Goal: Information Seeking & Learning: Stay updated

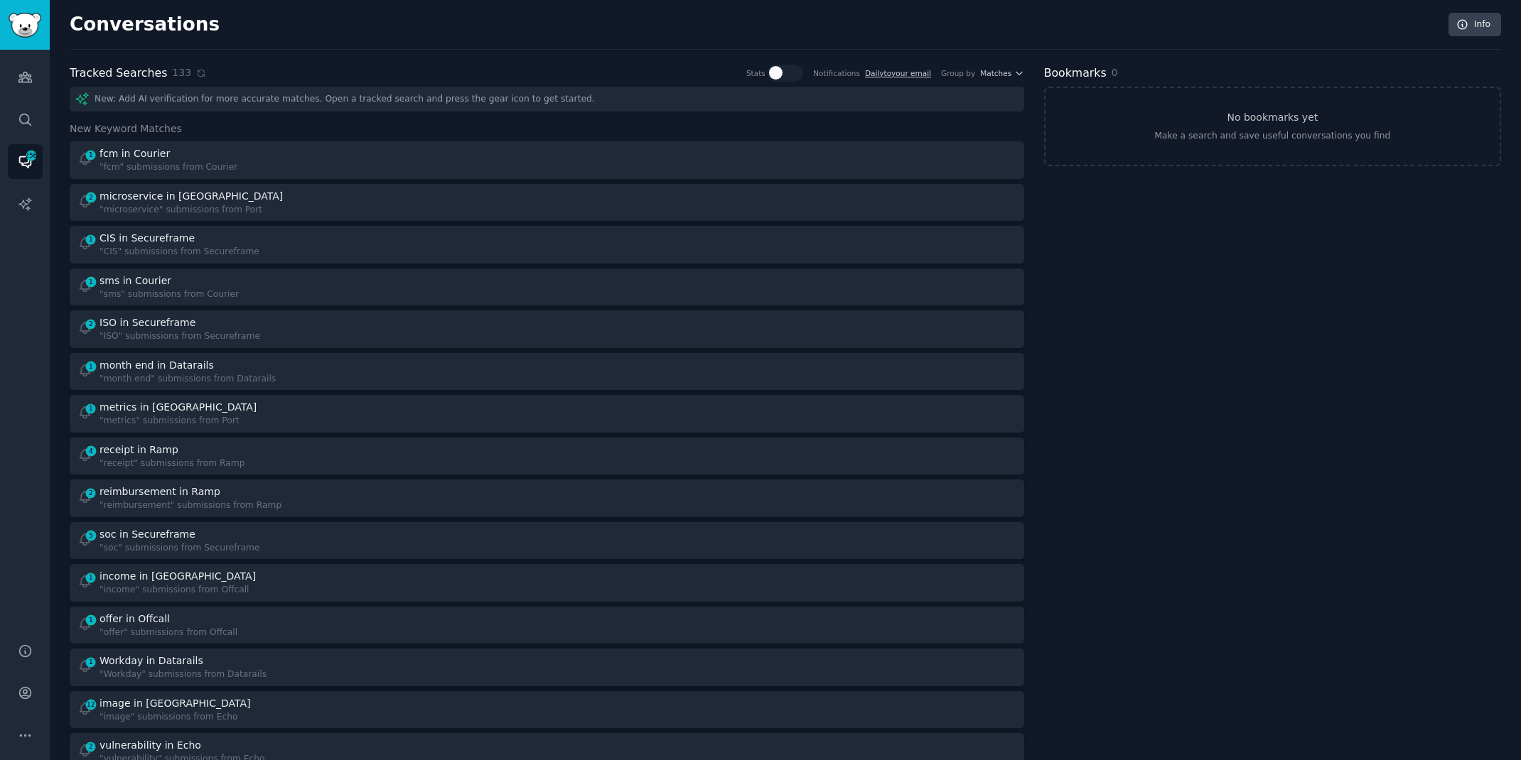
scroll to position [8, 0]
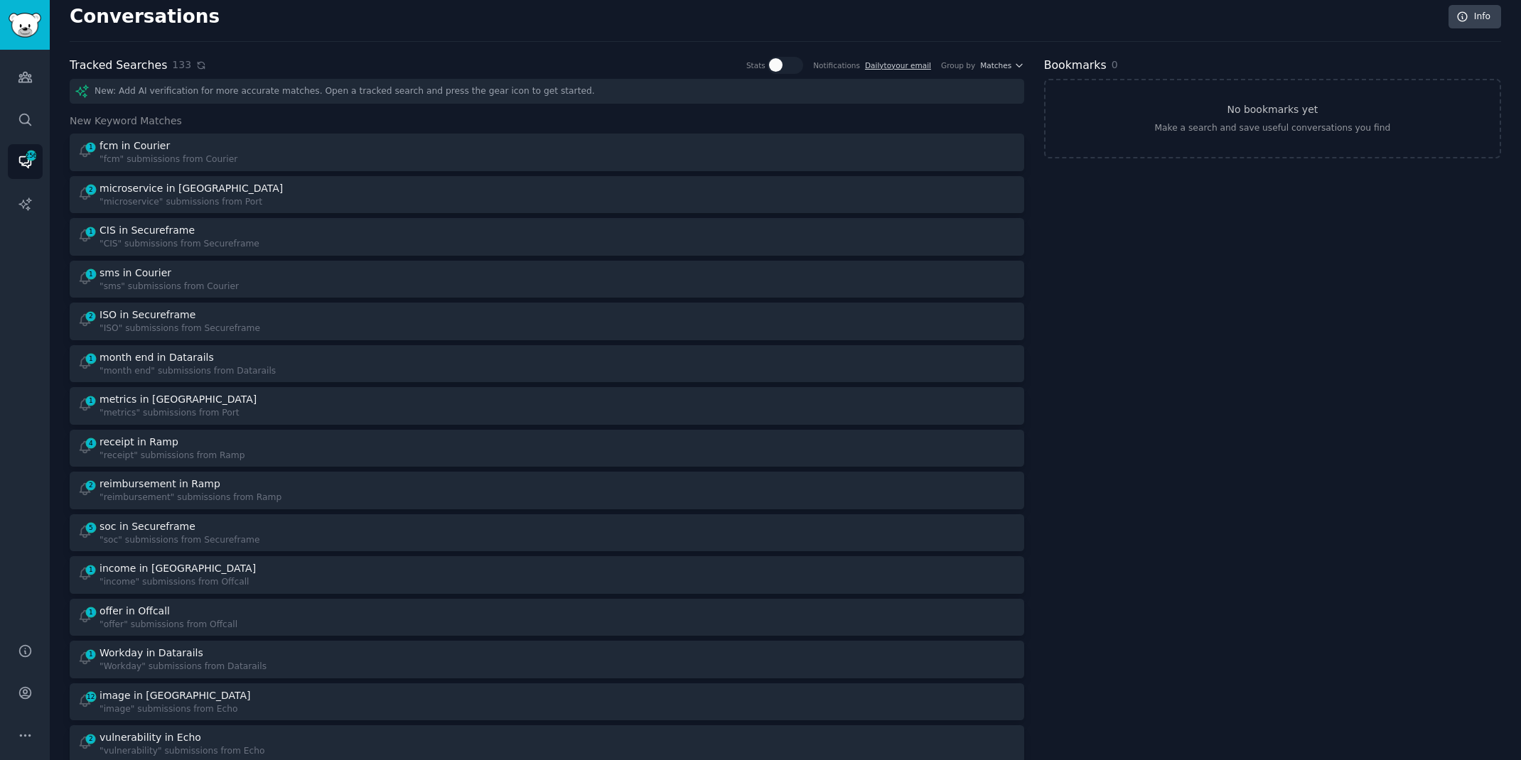
click at [196, 65] on icon at bounding box center [201, 65] width 10 height 10
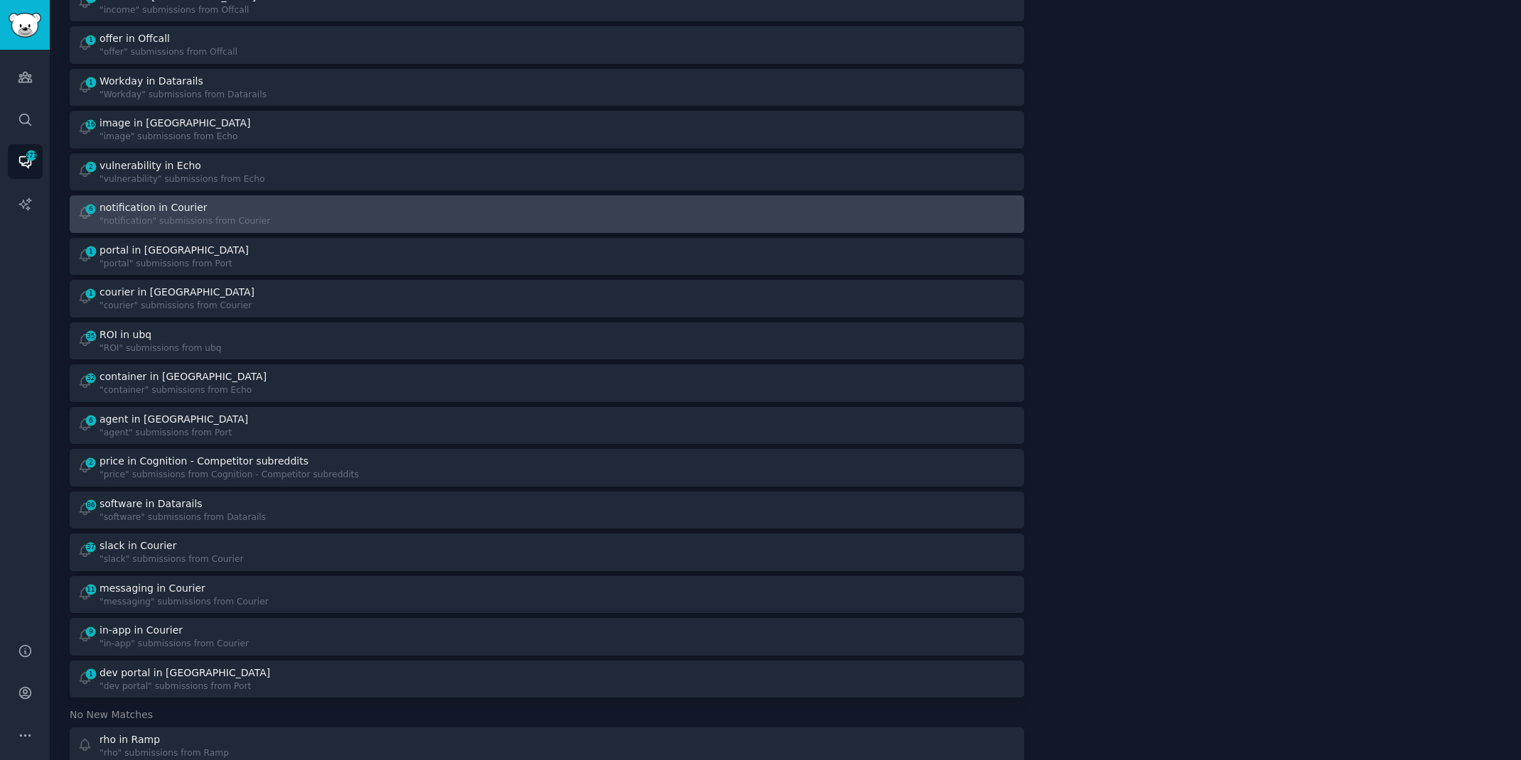
scroll to position [0, 0]
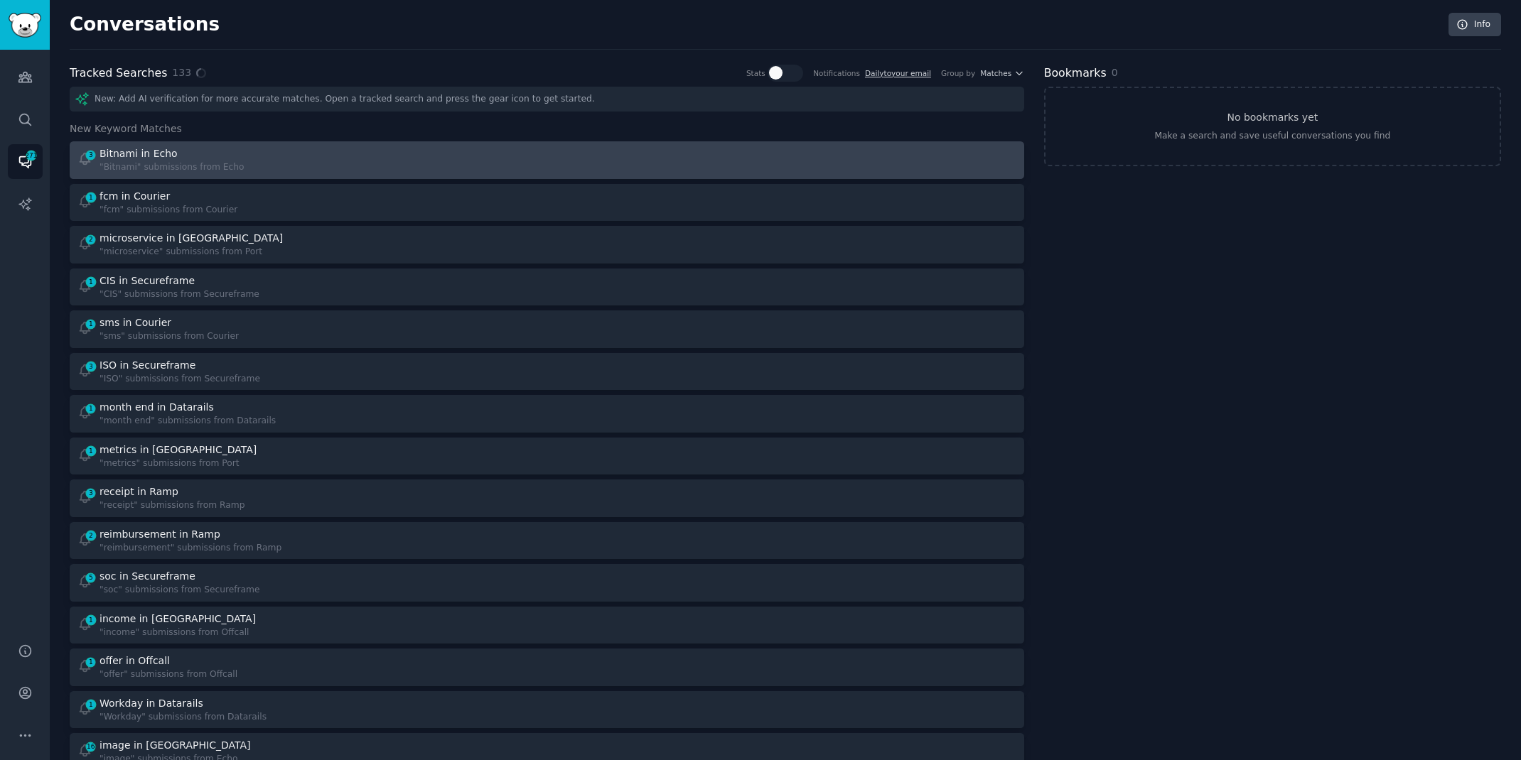
click at [188, 158] on div "Bitnami in Echo" at bounding box center [171, 153] width 144 height 15
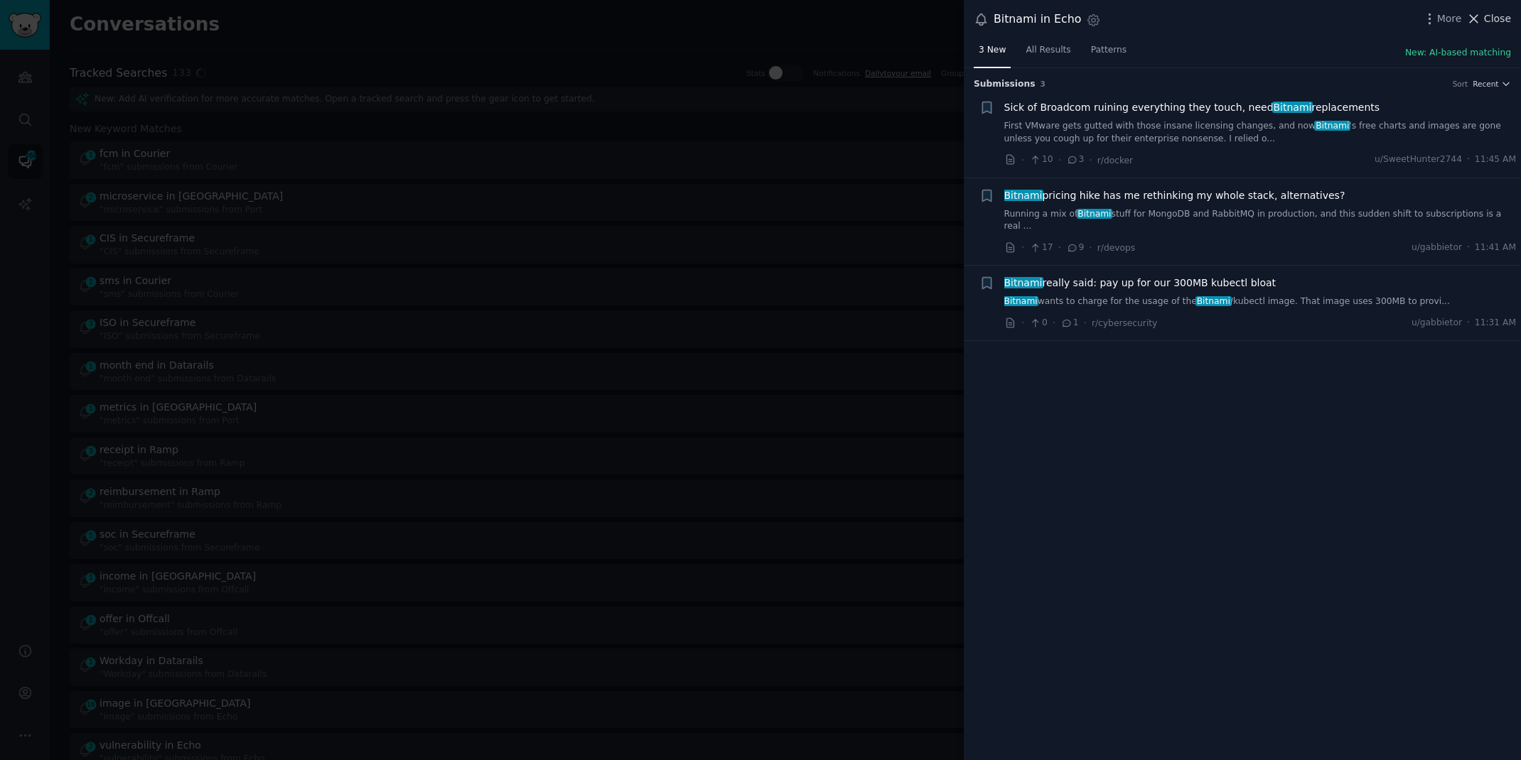
click at [1491, 15] on span "Close" at bounding box center [1497, 18] width 27 height 15
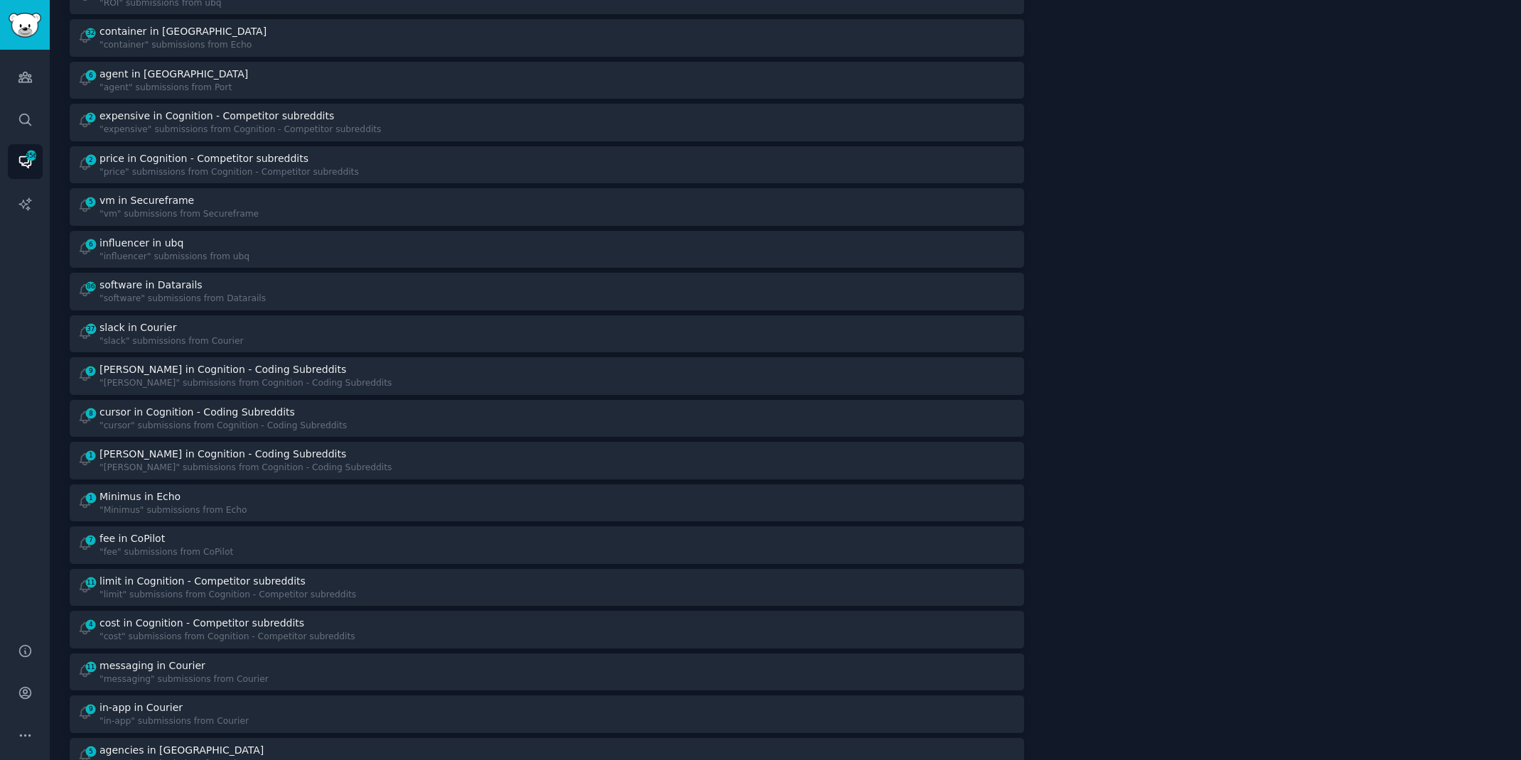
scroll to position [997, 0]
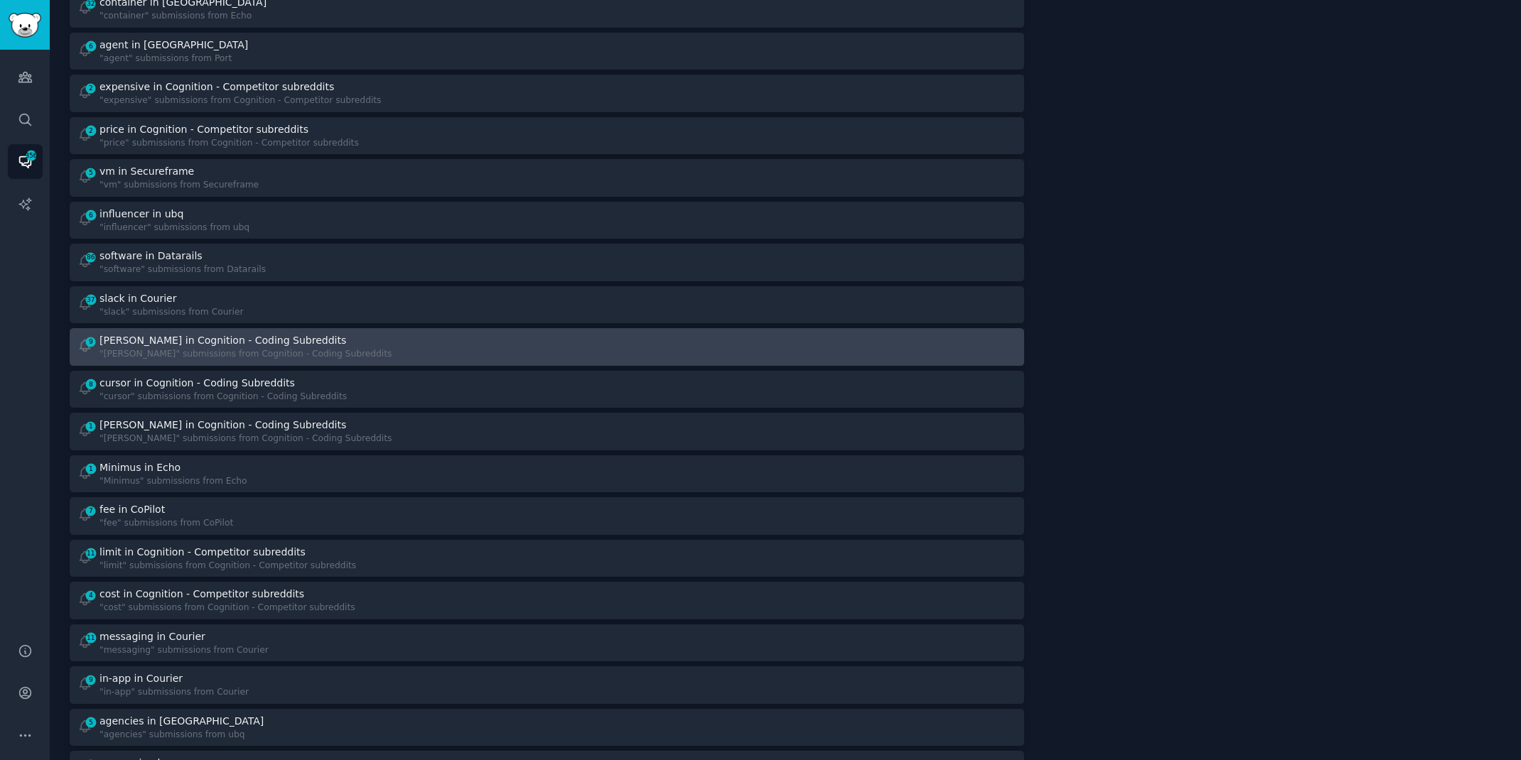
click at [280, 333] on div "[PERSON_NAME] in Cognition - Coding Subreddits" at bounding box center [222, 340] width 247 height 15
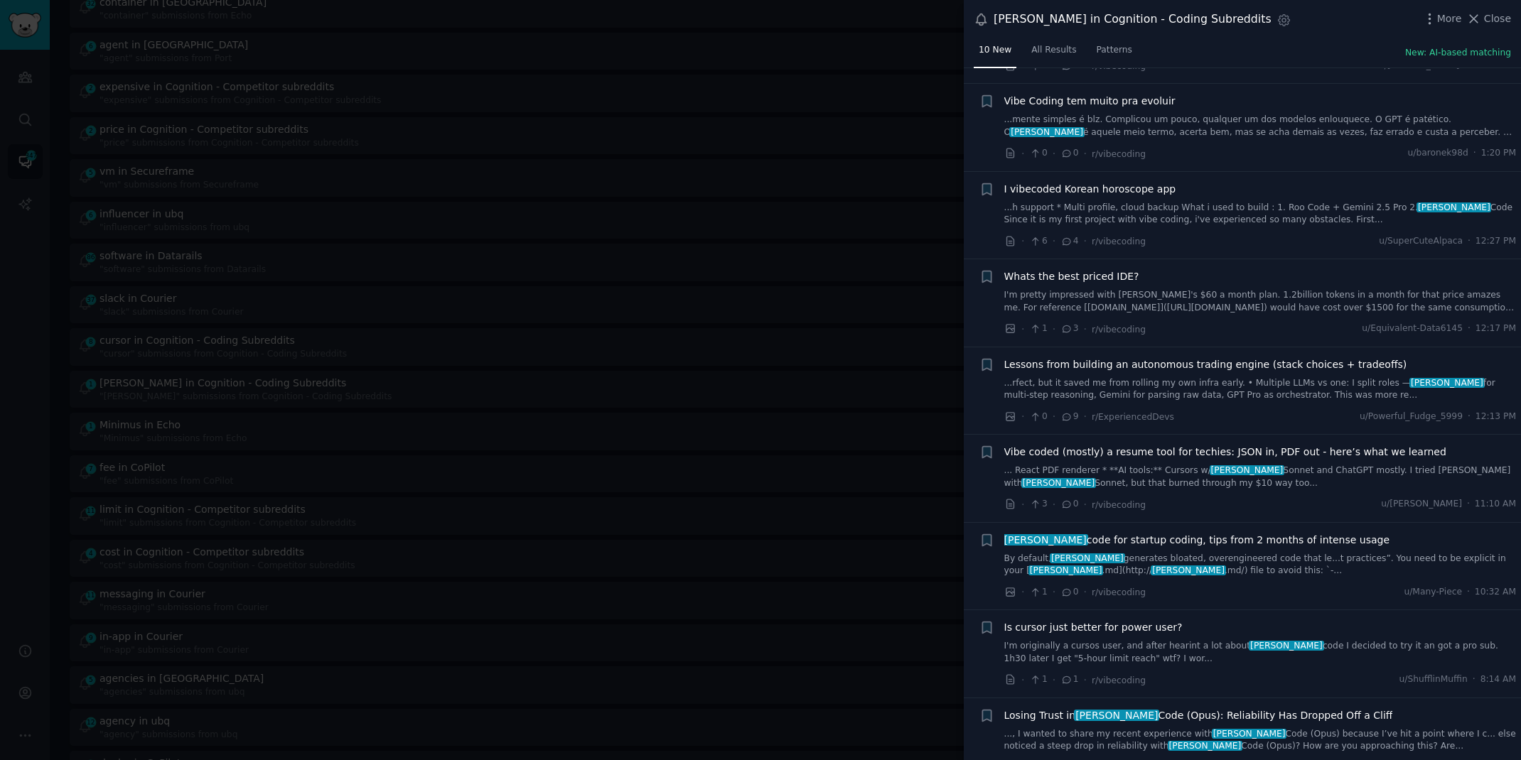
scroll to position [191, 0]
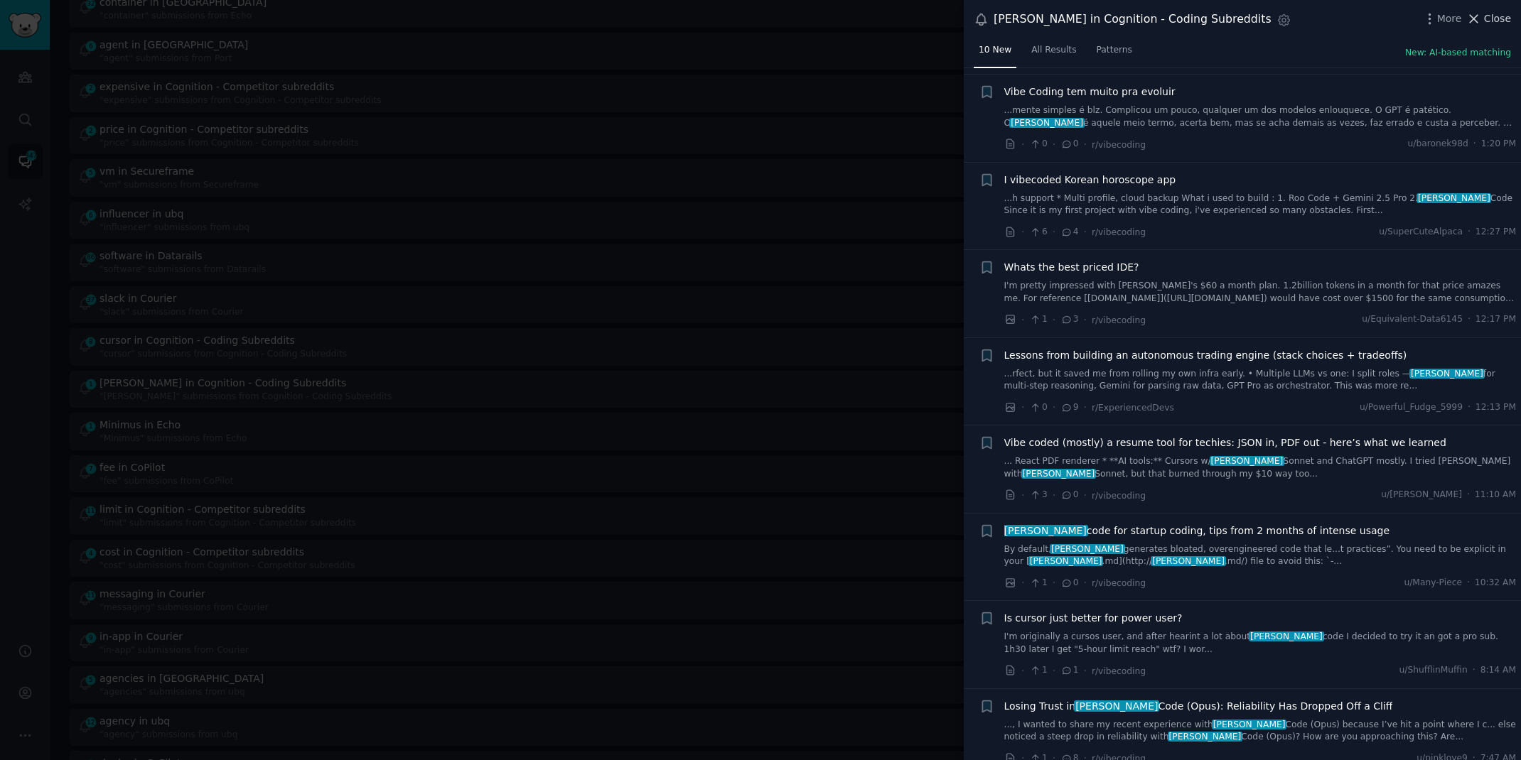
click at [1501, 16] on span "Close" at bounding box center [1497, 18] width 27 height 15
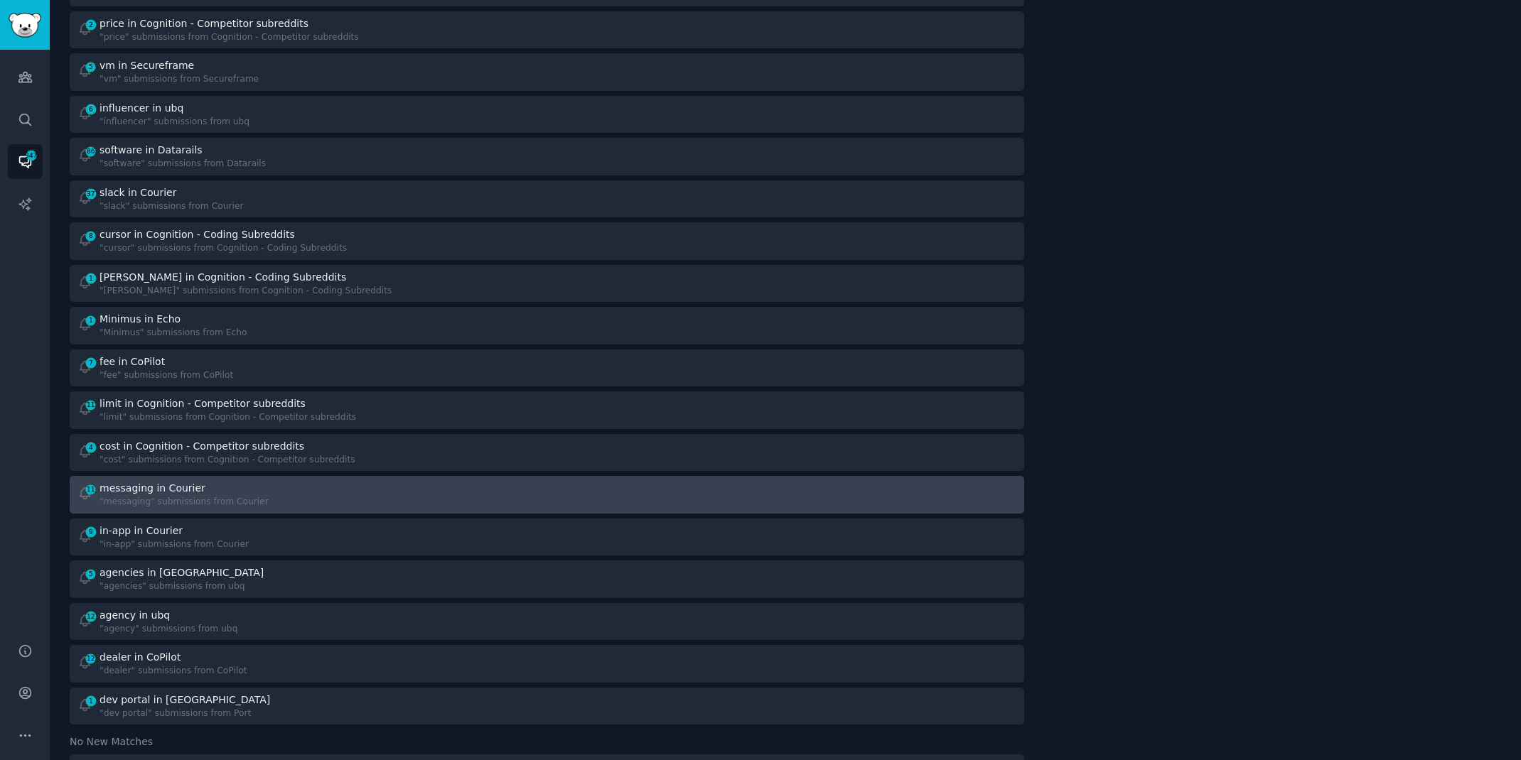
scroll to position [1185, 0]
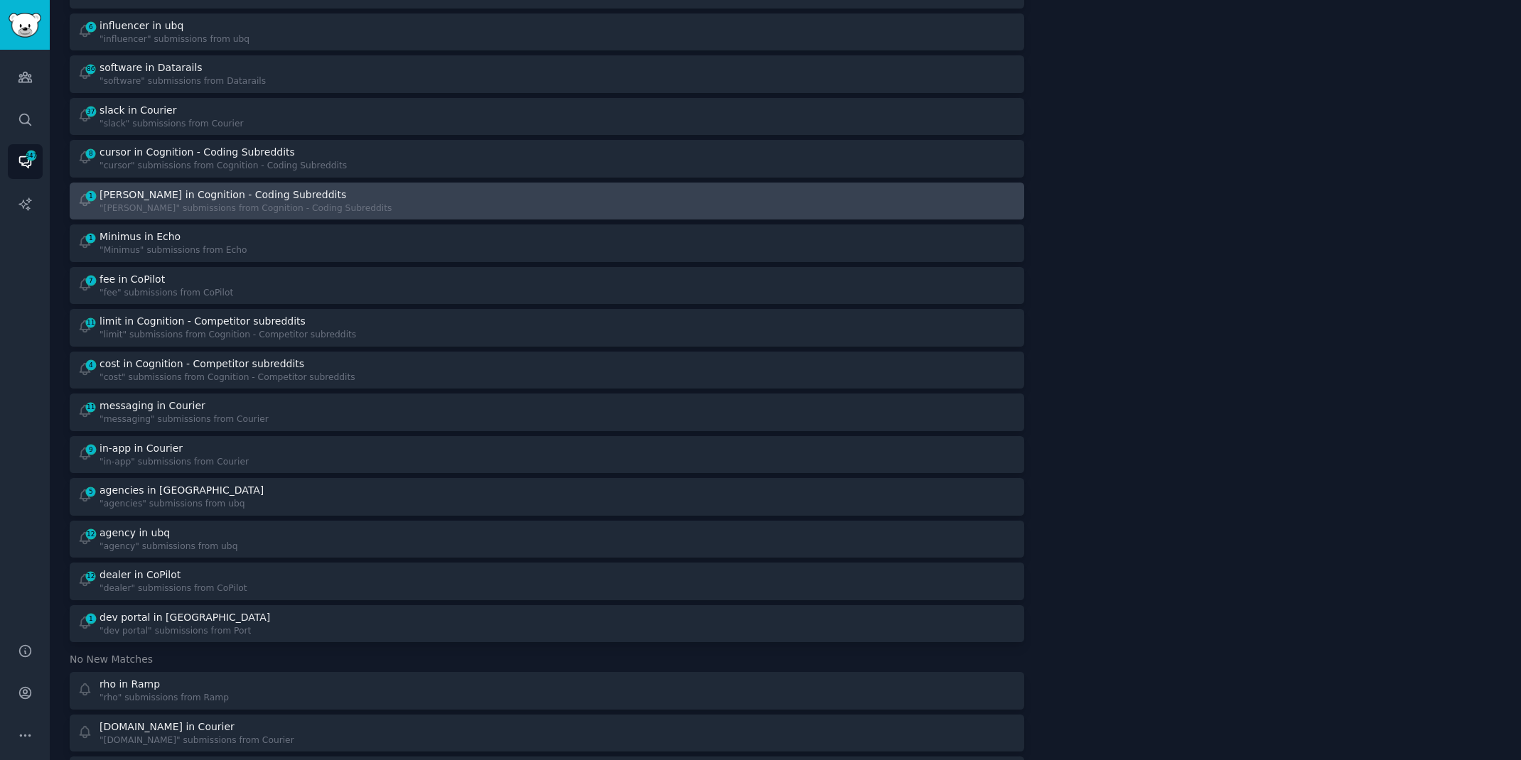
click at [314, 198] on div "[PERSON_NAME] in Cognition - Coding Subreddits" at bounding box center [245, 195] width 292 height 15
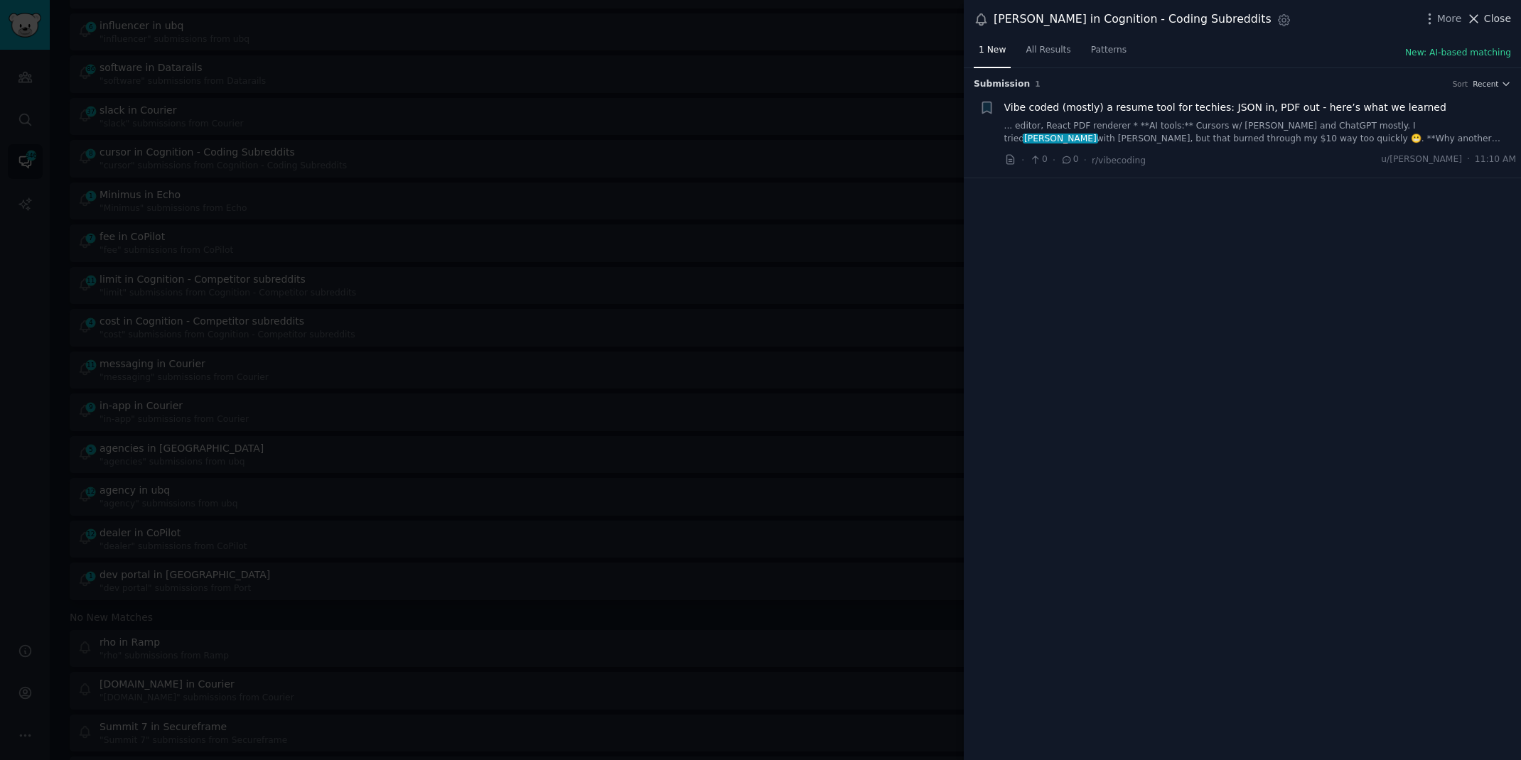
click at [1486, 22] on span "Close" at bounding box center [1497, 18] width 27 height 15
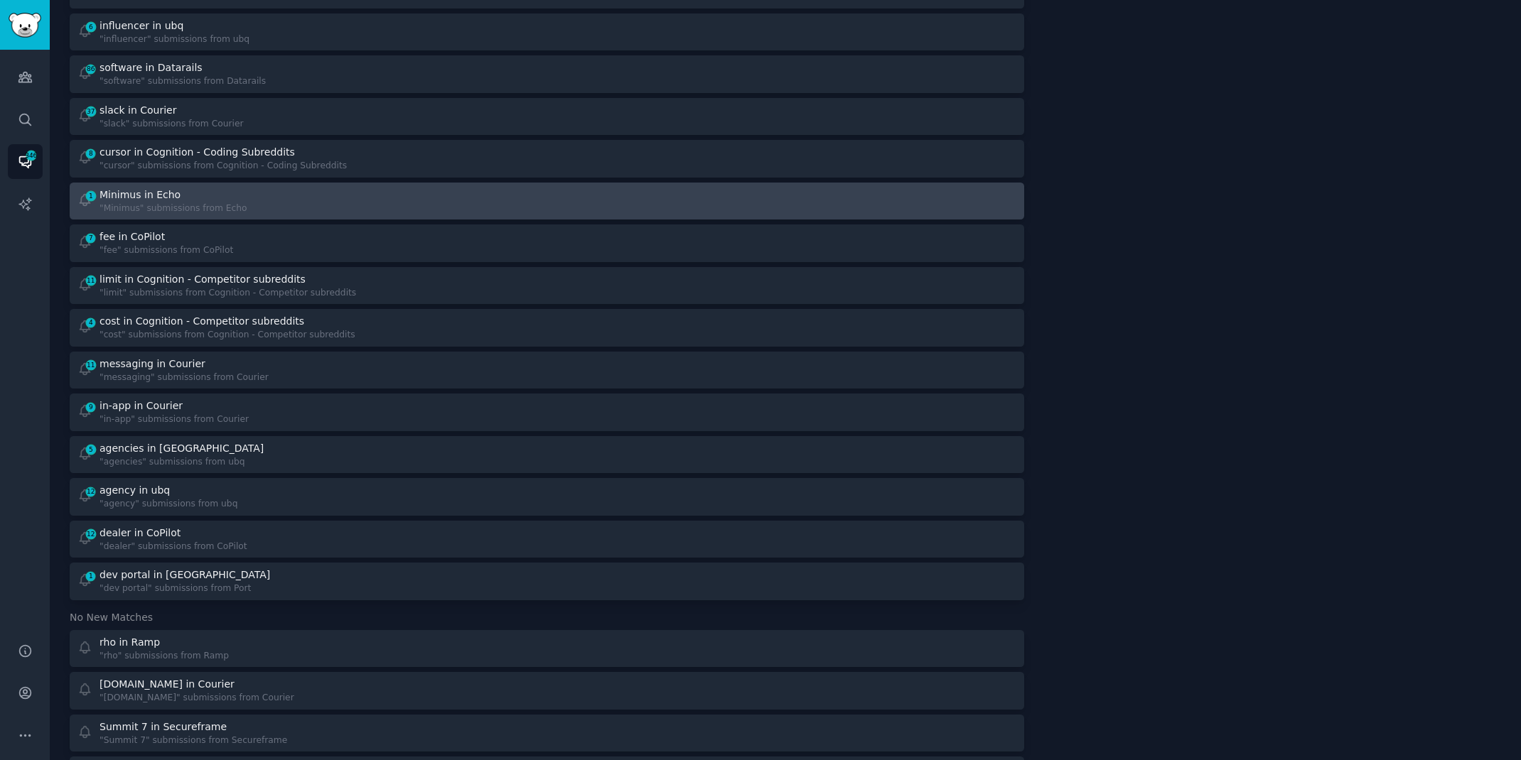
click at [336, 208] on div "1 Minimus in Echo "Minimus" submissions from Echo" at bounding box center [307, 202] width 460 height 28
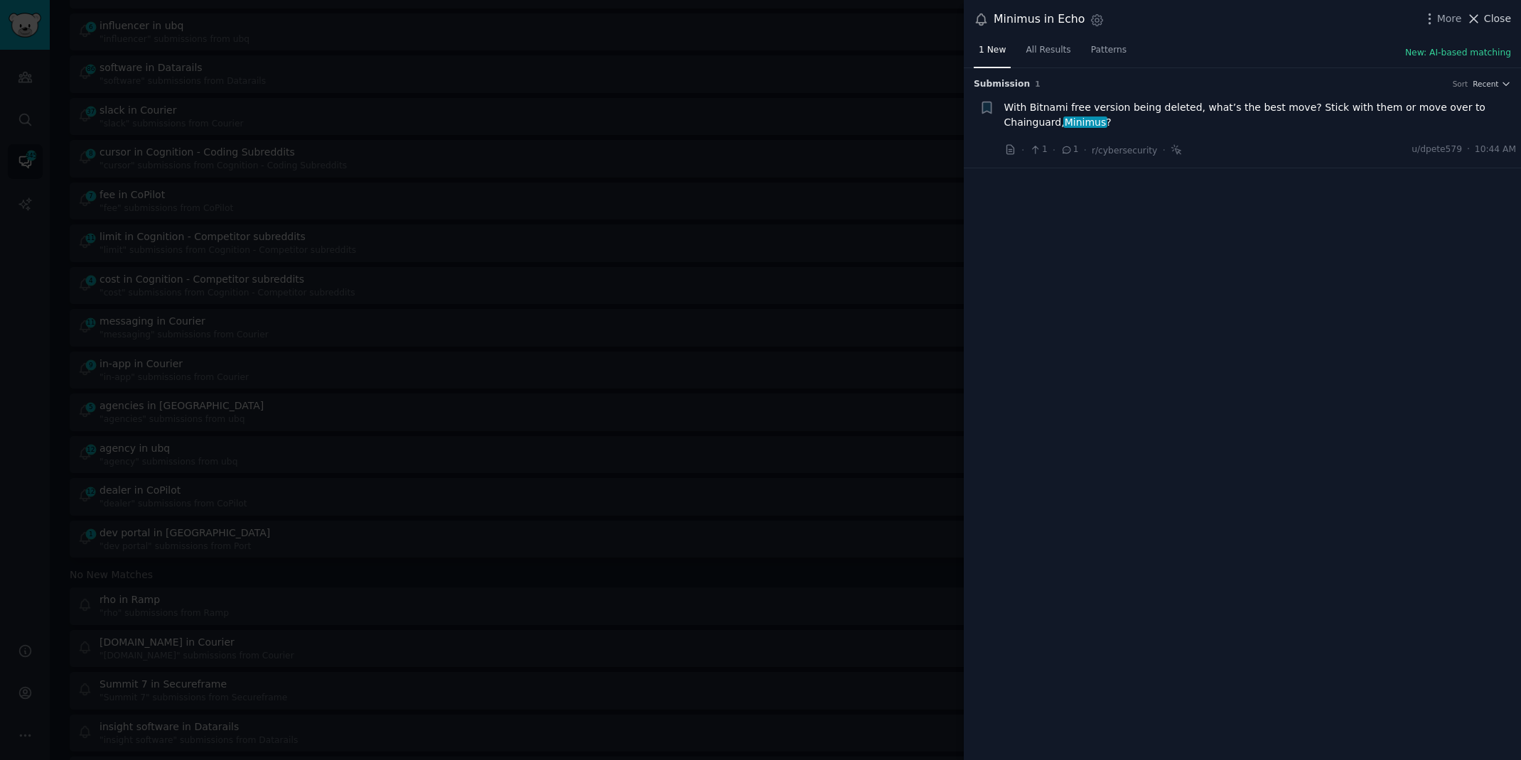
click at [1491, 18] on span "Close" at bounding box center [1497, 18] width 27 height 15
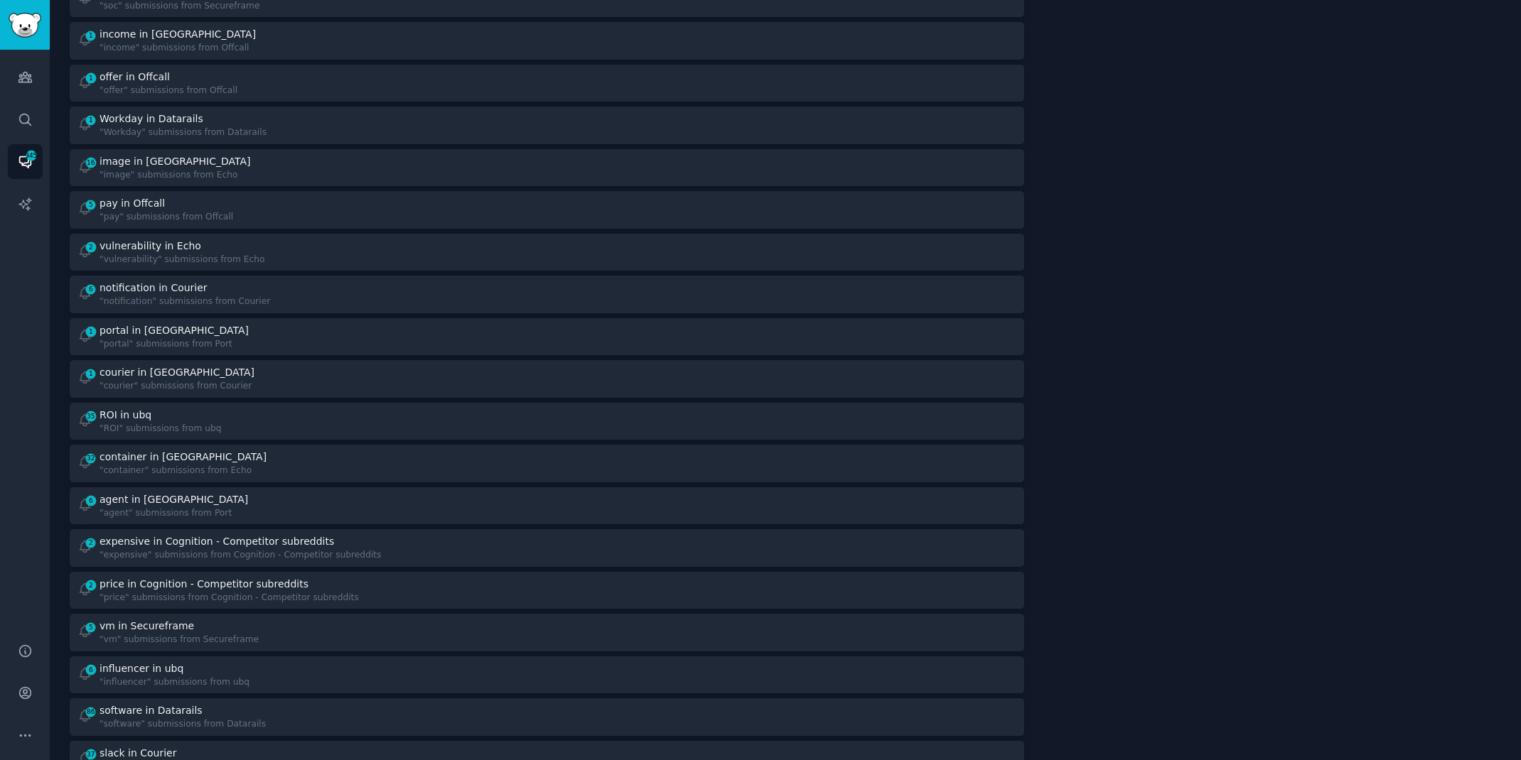
scroll to position [499, 0]
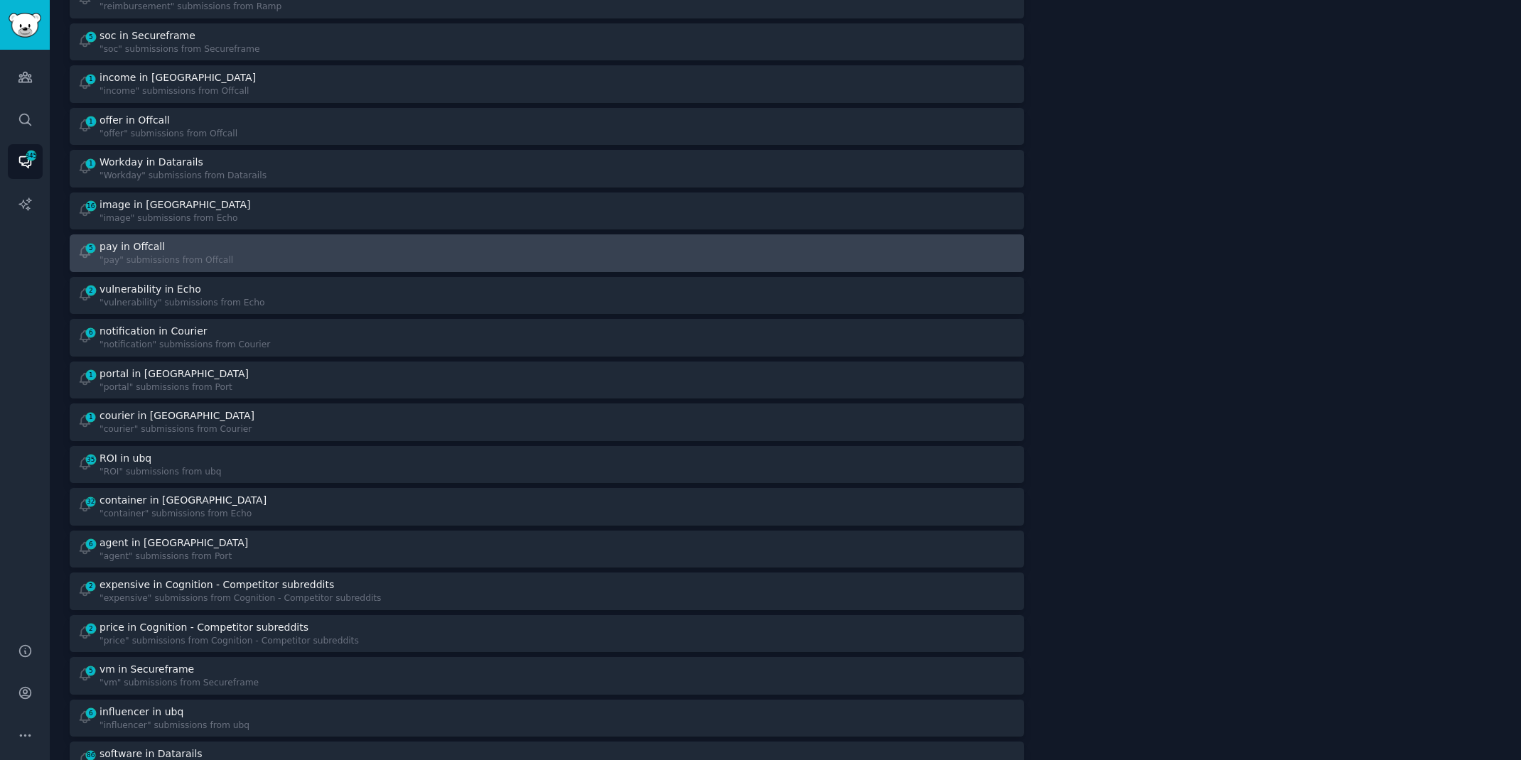
click at [511, 252] on div "5 pay in Offcall "pay" submissions from Offcall" at bounding box center [307, 253] width 460 height 28
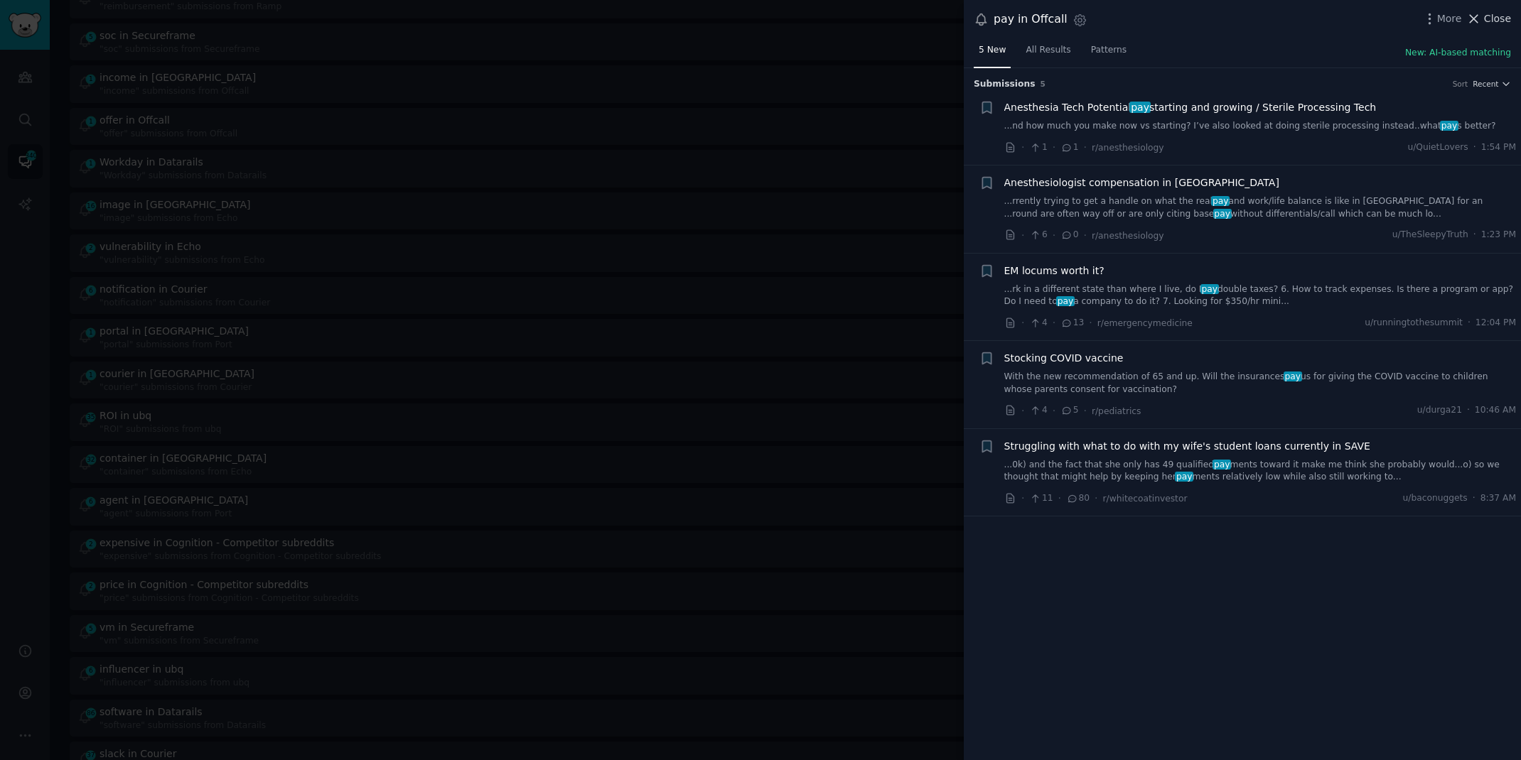
click at [1480, 21] on icon at bounding box center [1473, 18] width 15 height 15
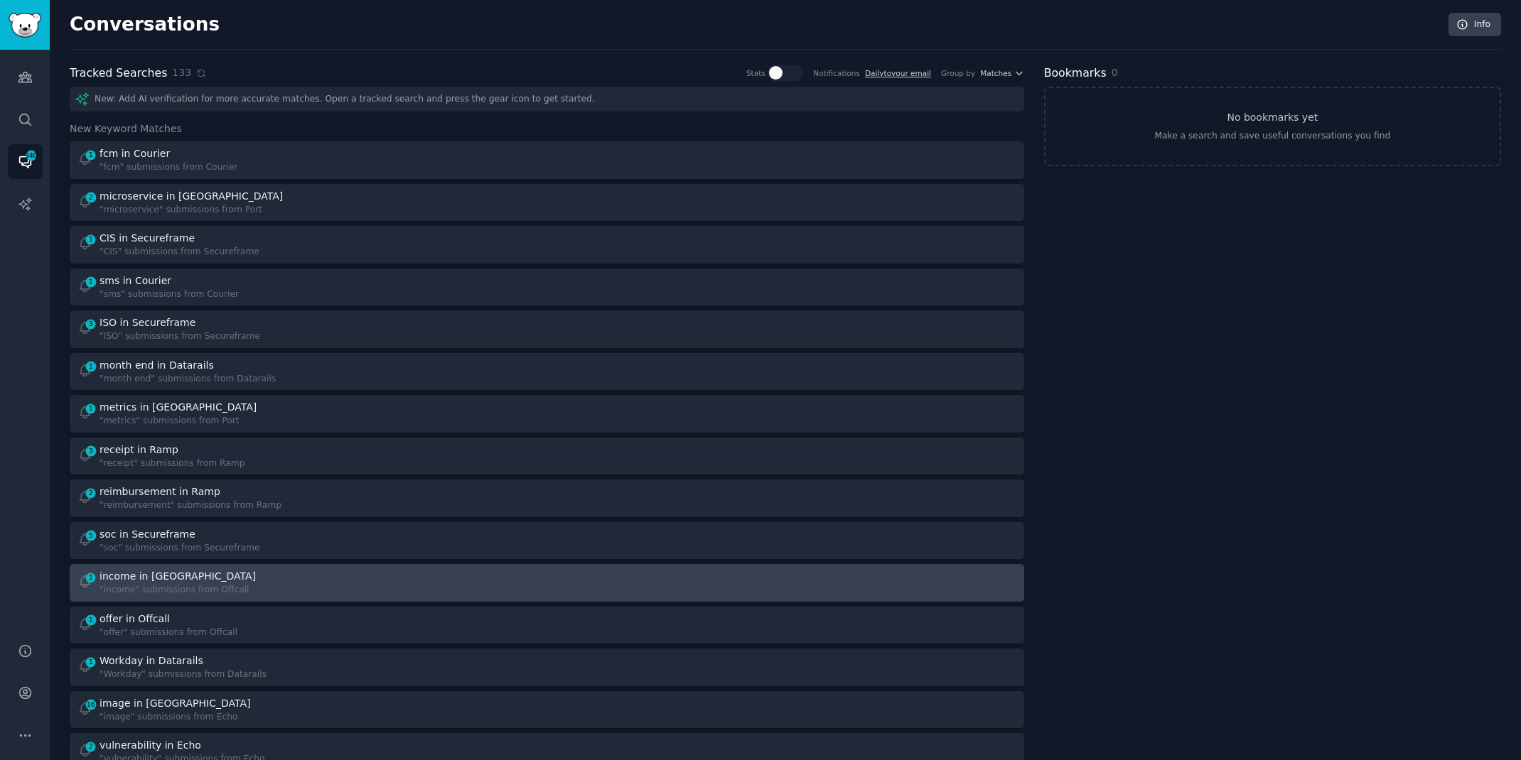
click at [250, 575] on div "1 income in Offcall "income" submissions from Offcall" at bounding box center [307, 583] width 460 height 28
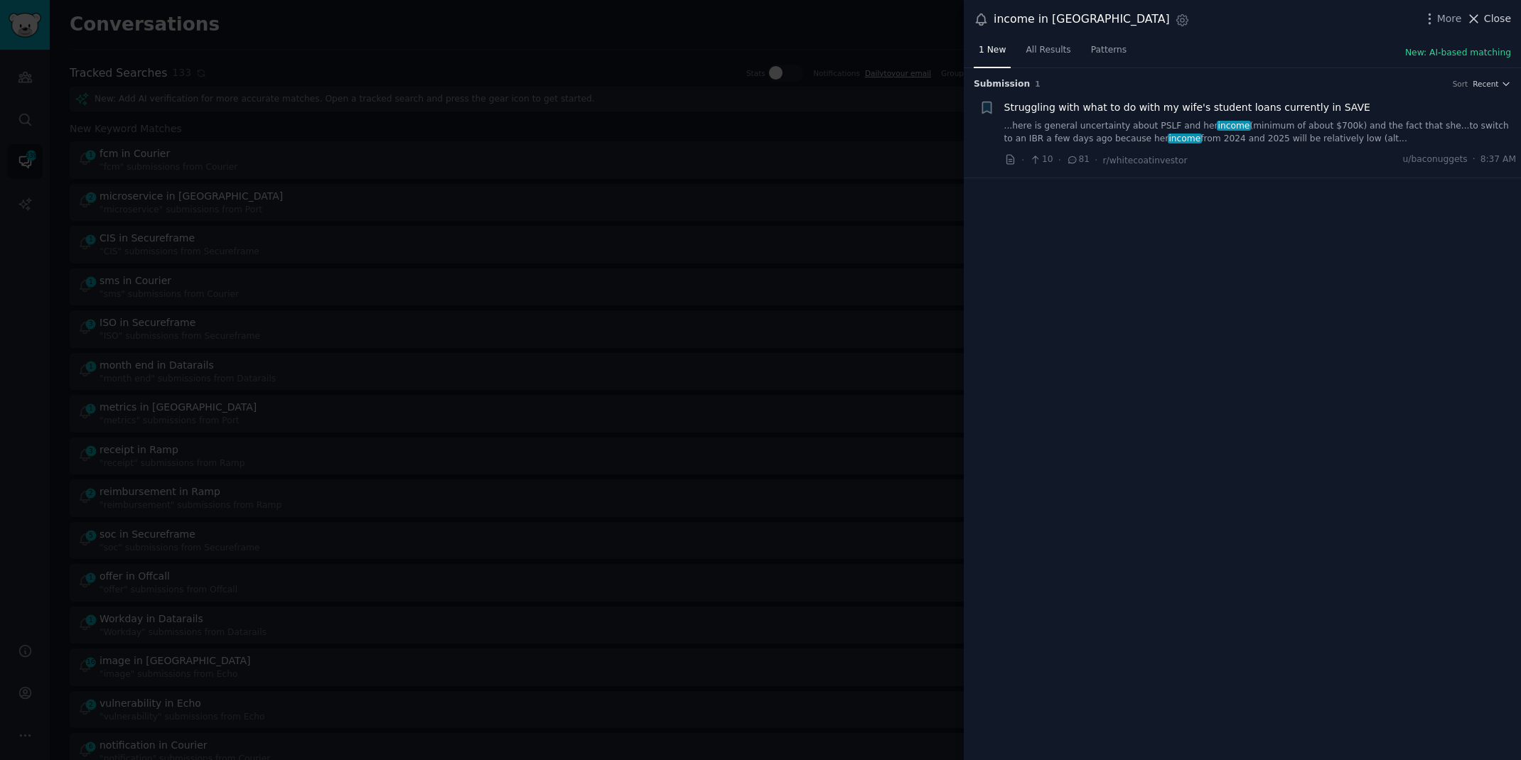
click at [1483, 16] on button "Close" at bounding box center [1488, 18] width 45 height 15
